Goal: Communication & Community: Answer question/provide support

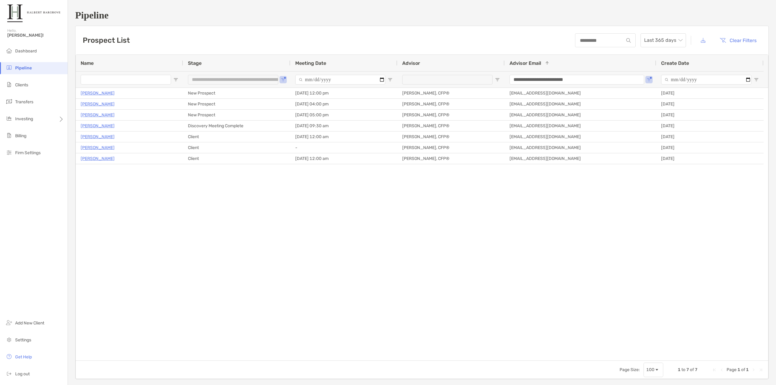
click at [361, 238] on div "[PERSON_NAME] New Prospect [DATE] 12:00 pm [PERSON_NAME], CFP® [EMAIL_ADDRESS][…" at bounding box center [422, 224] width 692 height 273
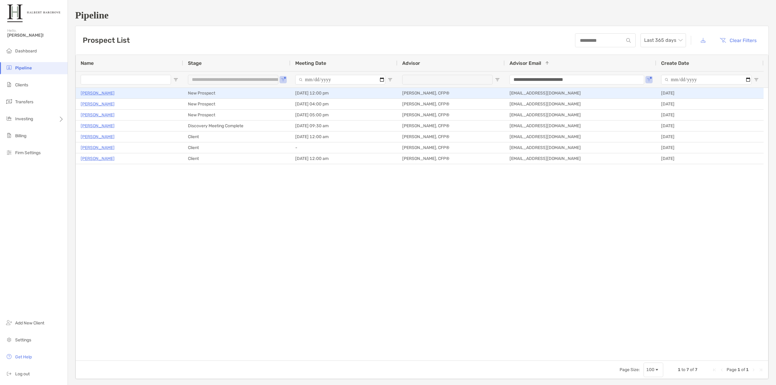
click at [97, 94] on p "[PERSON_NAME]" at bounding box center [98, 93] width 34 height 8
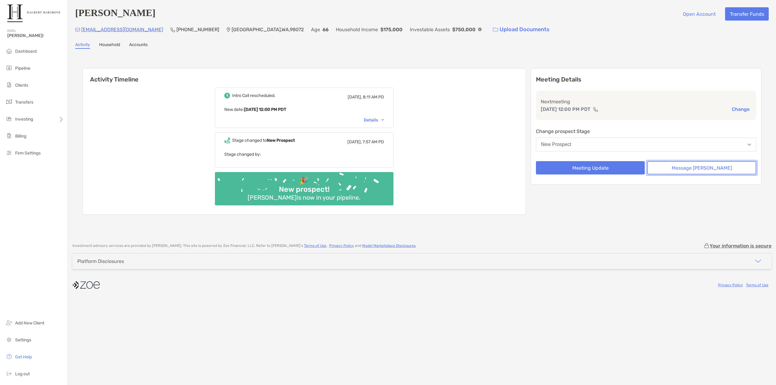
click at [706, 173] on button "Message Zoe" at bounding box center [701, 167] width 109 height 13
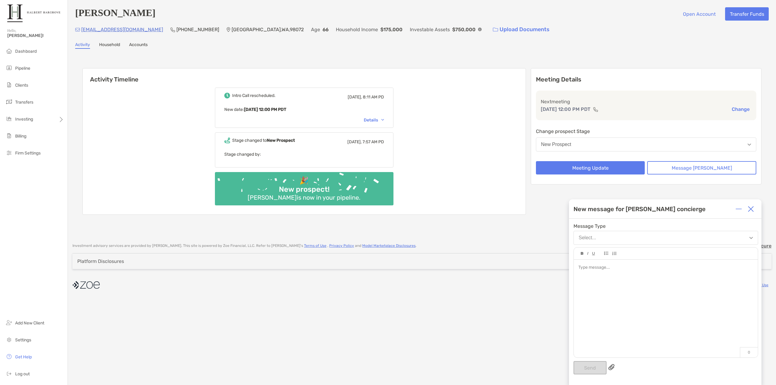
click at [617, 295] on div at bounding box center [666, 306] width 184 height 92
click at [581, 370] on button "Send" at bounding box center [589, 367] width 33 height 13
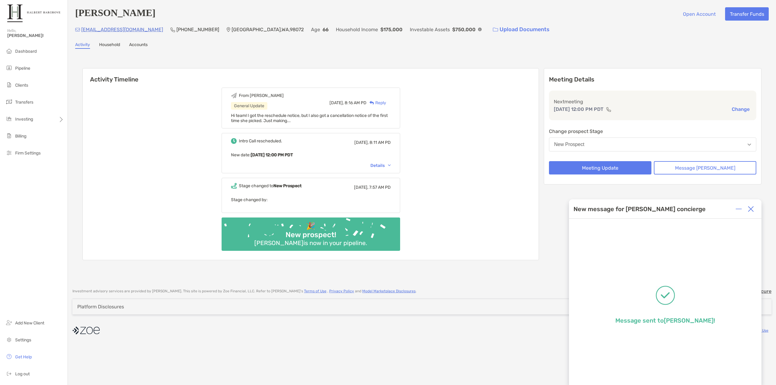
click at [176, 153] on div "From Tony General Update Today, 8:16 AM PD Reply Hi team! I got the reschedule …" at bounding box center [311, 171] width 456 height 177
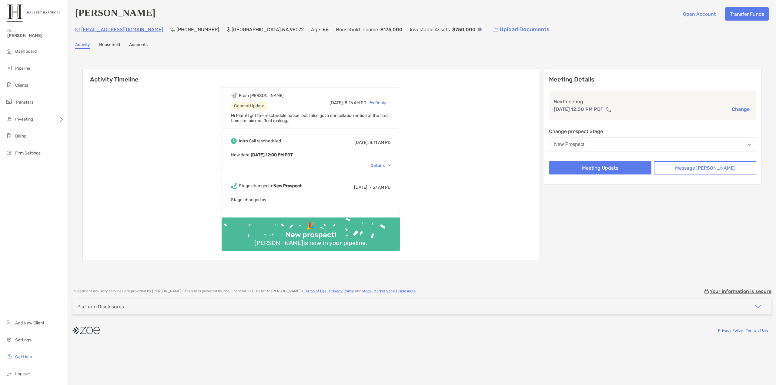
click at [117, 31] on p "[EMAIL_ADDRESS][DOMAIN_NAME]" at bounding box center [122, 30] width 82 height 8
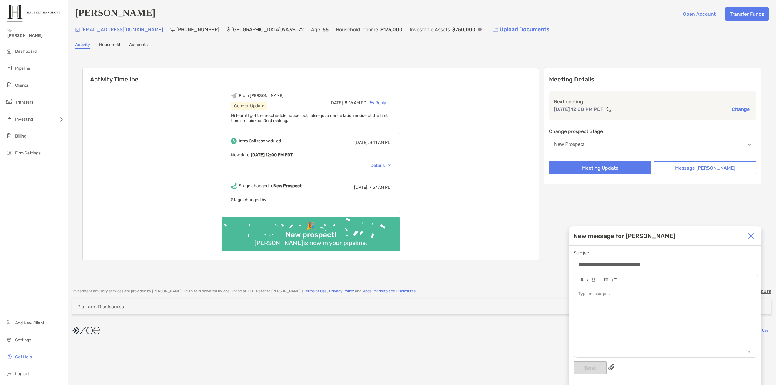
click at [753, 236] on img at bounding box center [750, 236] width 6 height 6
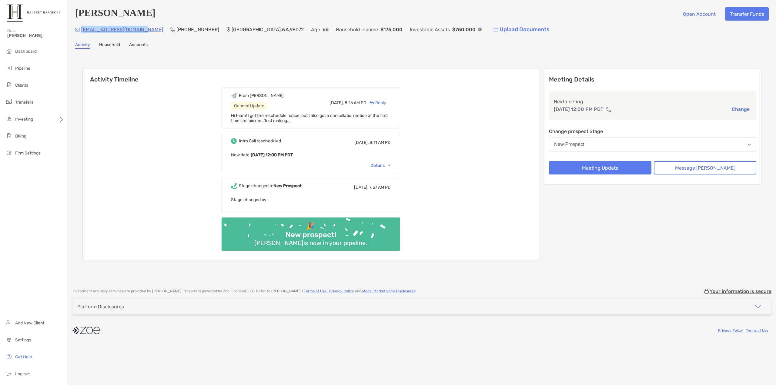
drag, startPoint x: 142, startPoint y: 30, endPoint x: 82, endPoint y: 32, distance: 60.0
click at [82, 32] on div "nutsfornovels@gmail.com (206) 715-6357 Woodinville , WA , 98072 Age 66 Househol…" at bounding box center [421, 29] width 693 height 13
copy p "[EMAIL_ADDRESS][DOMAIN_NAME]"
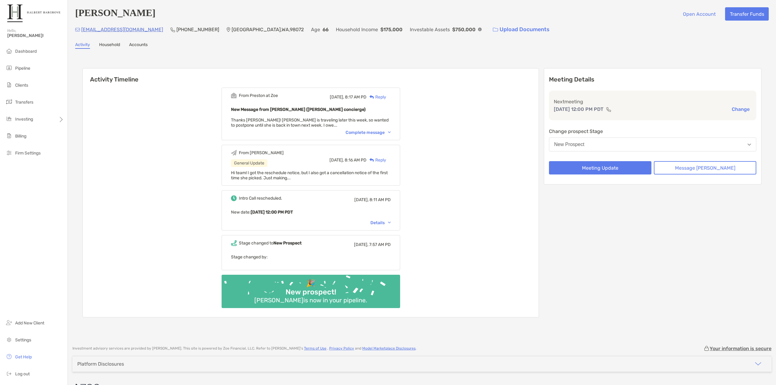
click at [454, 154] on div "From Preston at Zoe Today, 8:17 AM PD Reply New Message from Preston Buhrmaster…" at bounding box center [311, 200] width 456 height 234
click at [386, 137] on div "From Preston at Zoe Today, 8:17 AM PD Reply New Message from Preston Buhrmaster…" at bounding box center [310, 114] width 178 height 53
click at [386, 133] on div "Complete message" at bounding box center [367, 132] width 45 height 5
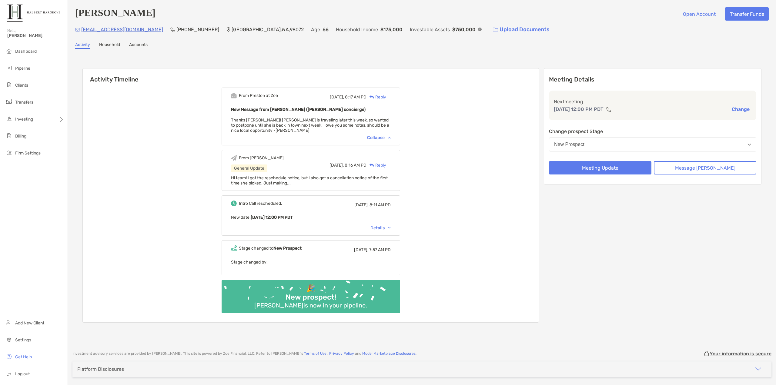
click at [378, 125] on span "Thanks Tony! Cindy is traveling later this week, so wanted to postpone until sh…" at bounding box center [310, 125] width 158 height 15
click at [469, 144] on div "From Preston at Zoe Today, 8:17 AM PD Reply New Message from Preston Buhrmaster…" at bounding box center [311, 202] width 456 height 239
click at [697, 172] on button "Message Zoe" at bounding box center [705, 167] width 102 height 13
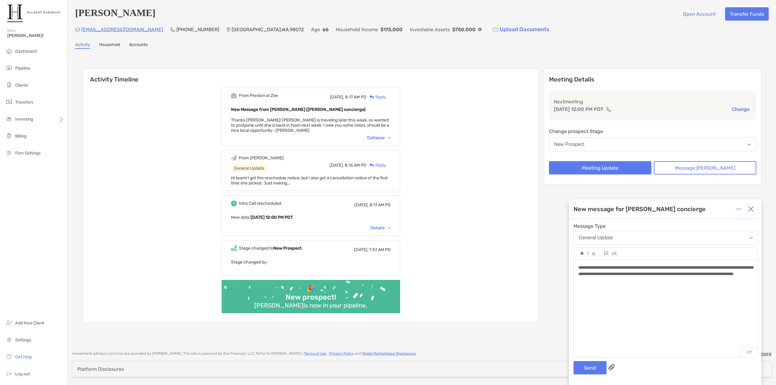
click at [579, 277] on div "**********" at bounding box center [665, 270] width 175 height 13
click at [583, 371] on button "Send" at bounding box center [589, 367] width 33 height 13
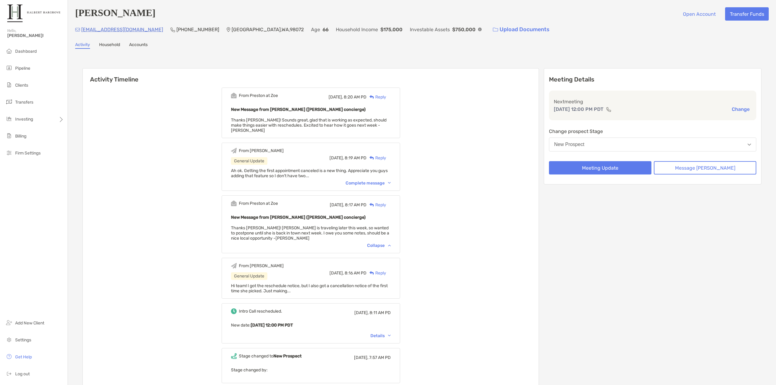
click at [422, 121] on div "From Preston at Zoe Today, 8:20 AM PD Reply New Message from Preston Buhrmaster…" at bounding box center [311, 256] width 456 height 347
click at [373, 181] on div "Complete message" at bounding box center [367, 183] width 45 height 5
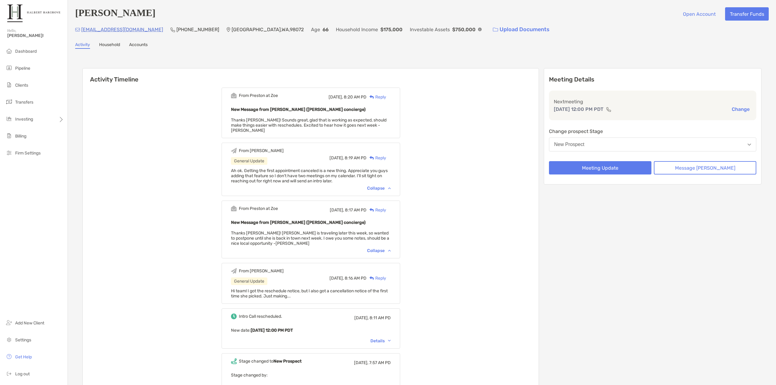
click at [367, 172] on span "Ah ok. Getting the first appointment canceled is a new thing. Appreciate you gu…" at bounding box center [309, 175] width 157 height 15
